Goal: Task Accomplishment & Management: Use online tool/utility

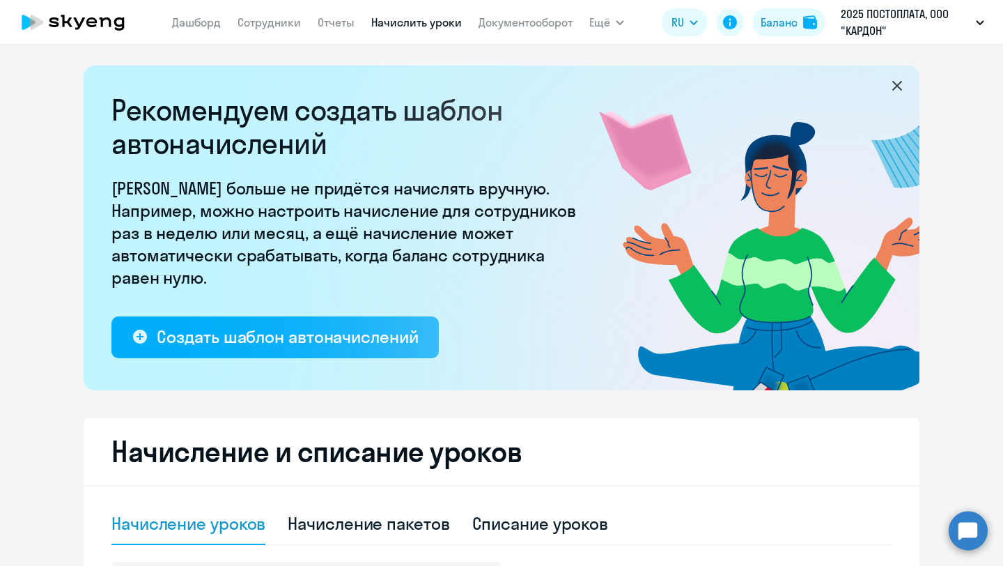
select select "10"
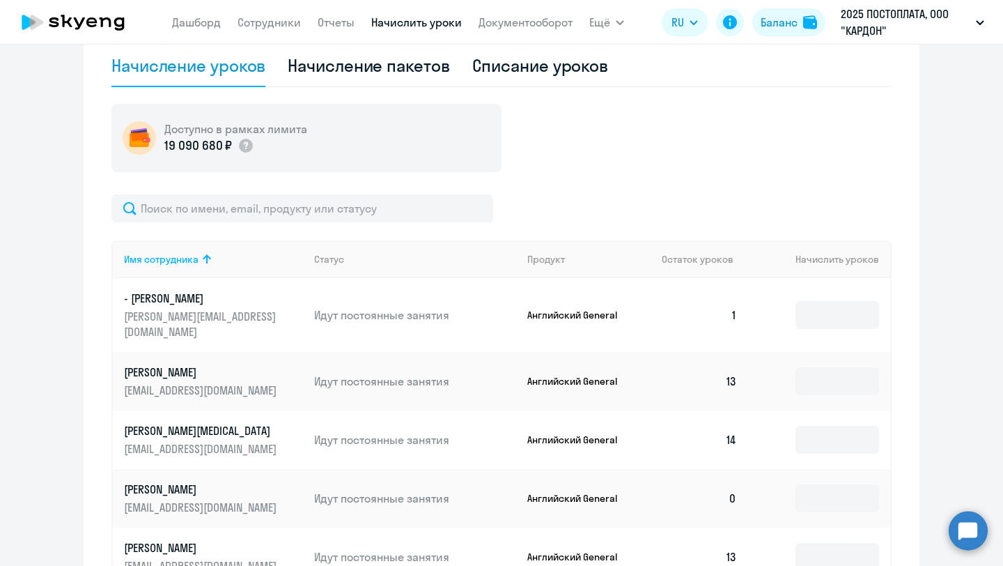
scroll to position [472, 0]
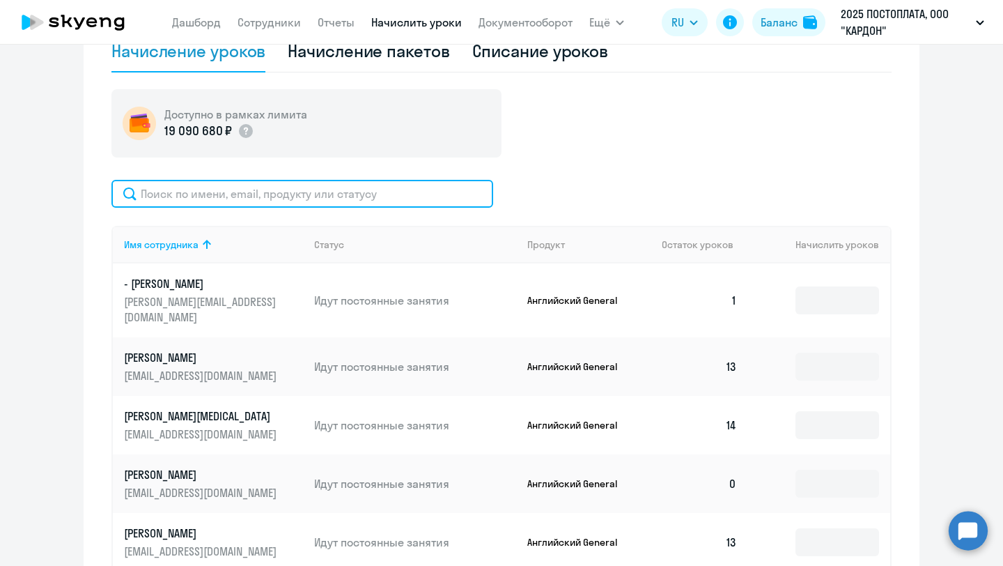
click at [339, 190] on input "text" at bounding box center [302, 194] width 382 height 28
type input "r"
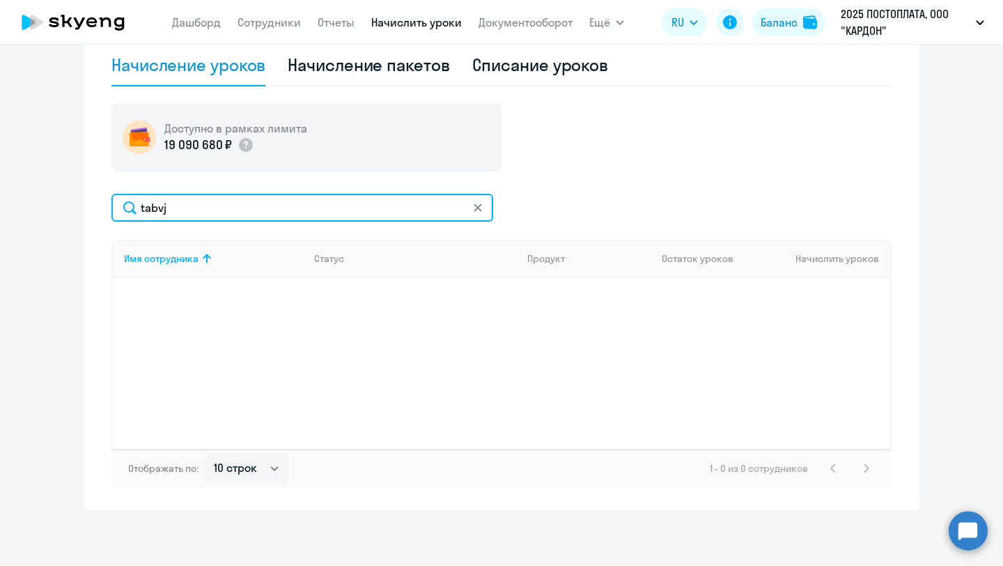
scroll to position [458, 0]
type input "t"
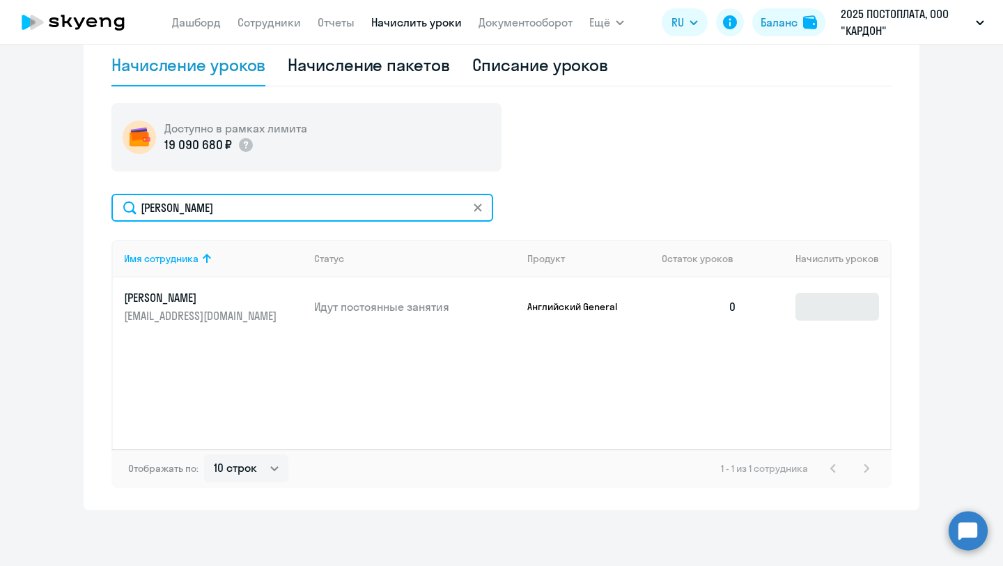
type input "[PERSON_NAME]"
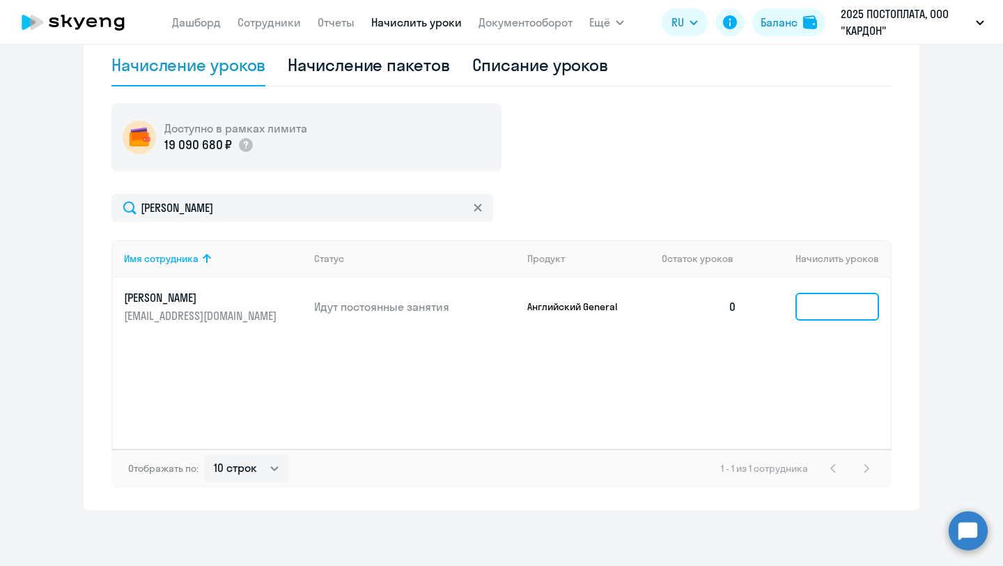
click at [819, 310] on input at bounding box center [838, 307] width 84 height 28
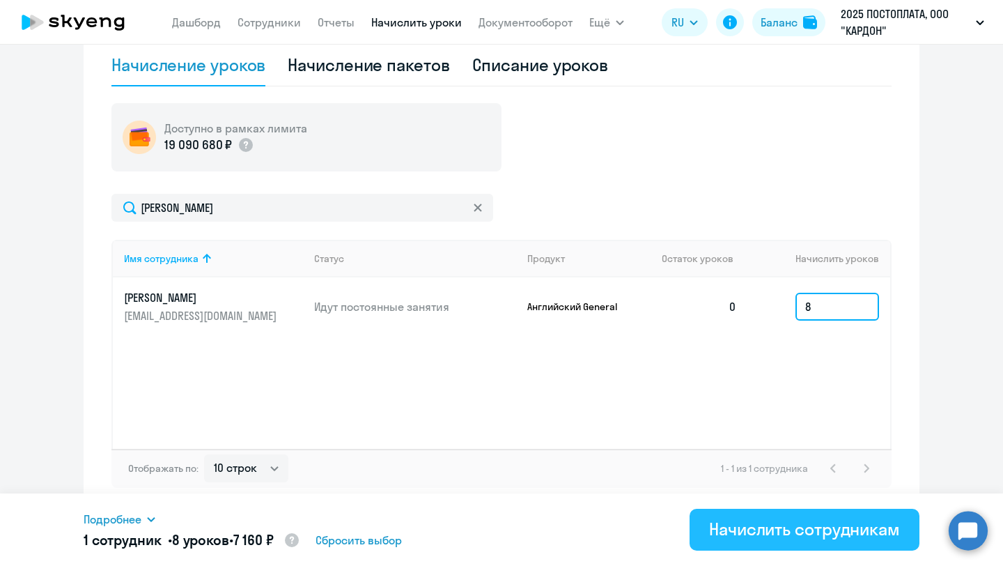
type input "8"
click at [829, 539] on div "Начислить сотрудникам" at bounding box center [804, 529] width 191 height 22
